Goal: Transaction & Acquisition: Purchase product/service

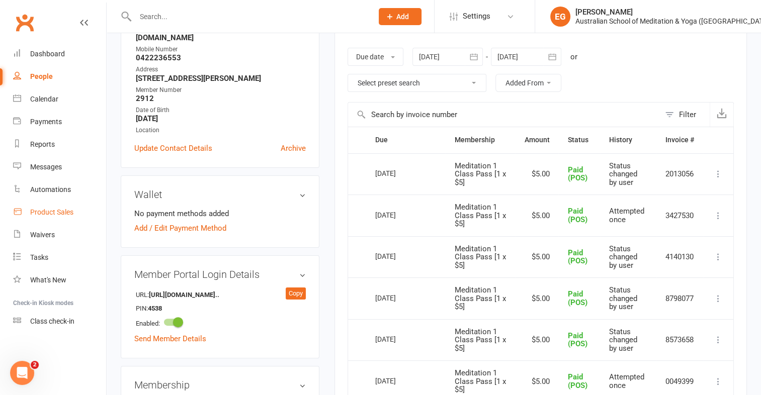
click at [48, 220] on link "Product Sales" at bounding box center [59, 212] width 93 height 23
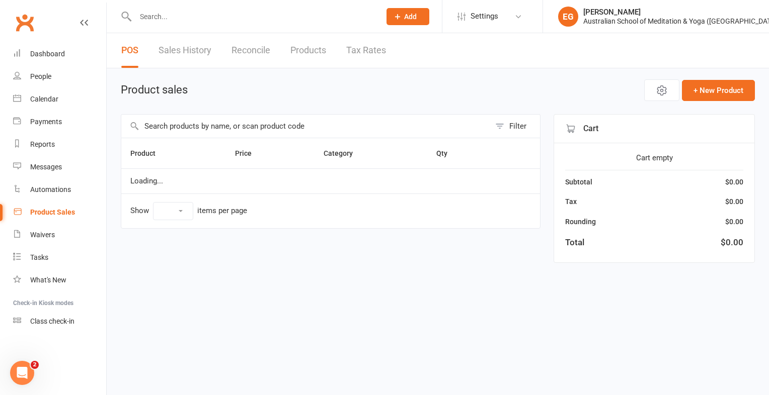
select select "10"
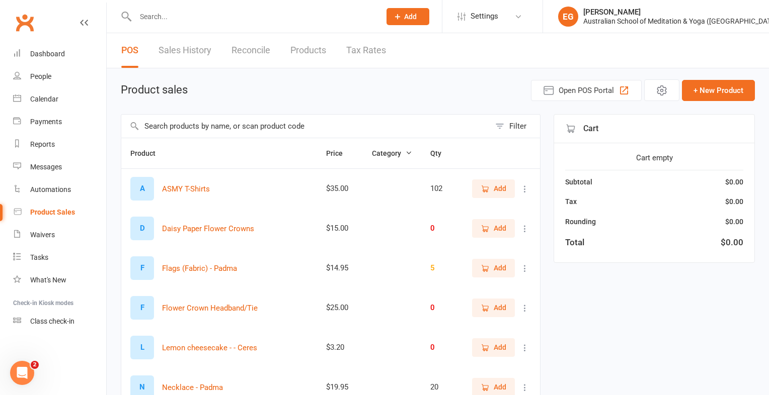
click at [183, 129] on input "text" at bounding box center [305, 126] width 369 height 23
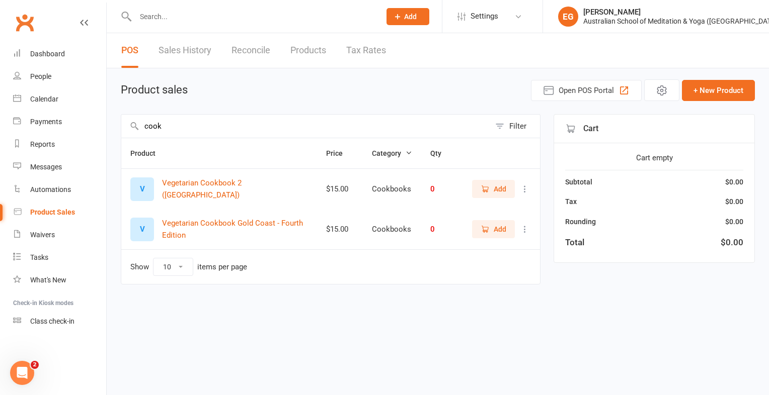
type input "cook"
click at [487, 187] on icon "button" at bounding box center [484, 189] width 9 height 9
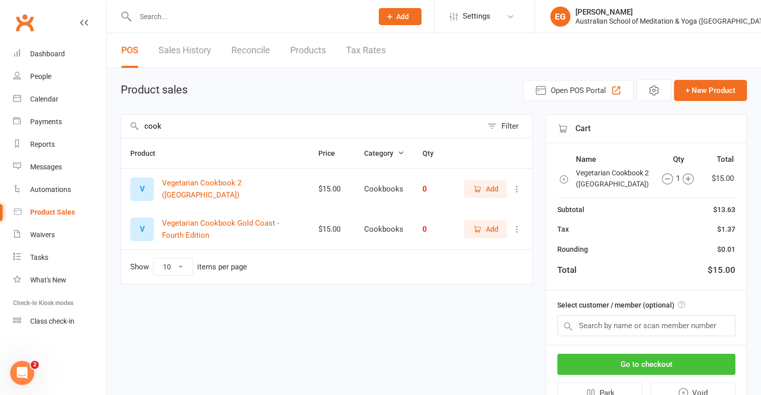
click at [628, 363] on button "Go to checkout" at bounding box center [646, 364] width 178 height 21
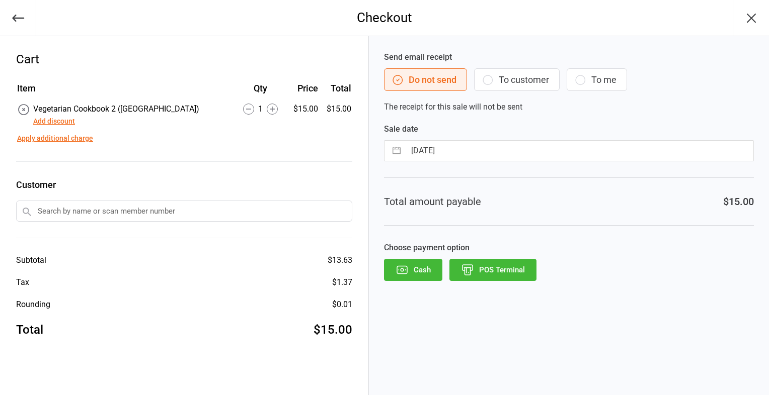
click at [486, 275] on button "POS Terminal" at bounding box center [492, 270] width 87 height 22
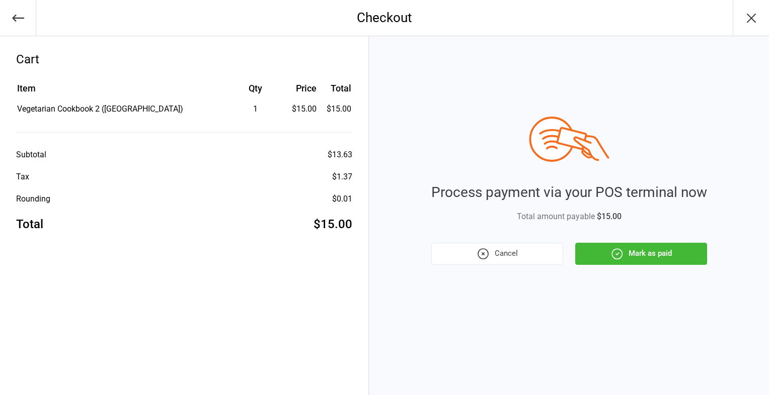
click at [621, 249] on icon "button" at bounding box center [616, 254] width 13 height 13
